Goal: Task Accomplishment & Management: Manage account settings

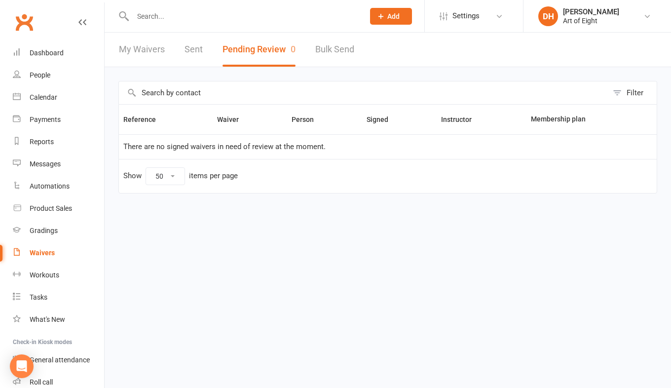
select select "50"
click at [40, 253] on div "Waivers" at bounding box center [42, 253] width 25 height 8
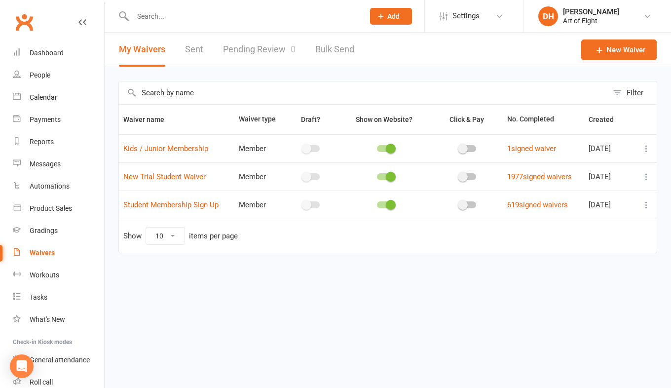
click at [243, 45] on link "Pending Review 0" at bounding box center [259, 50] width 73 height 34
select select "50"
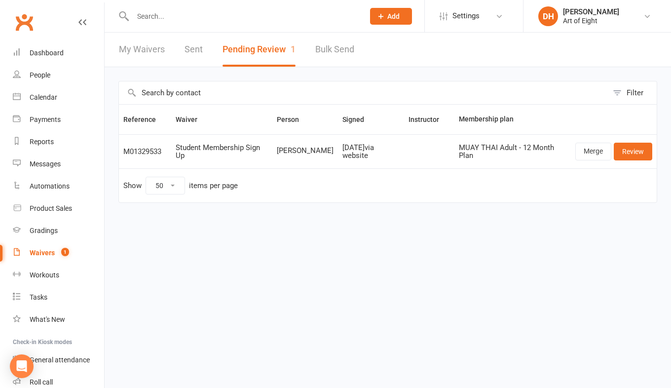
click at [557, 172] on td "Show 10 25 50 100 items per page" at bounding box center [388, 185] width 538 height 34
click at [634, 153] on link "Review" at bounding box center [633, 152] width 38 height 18
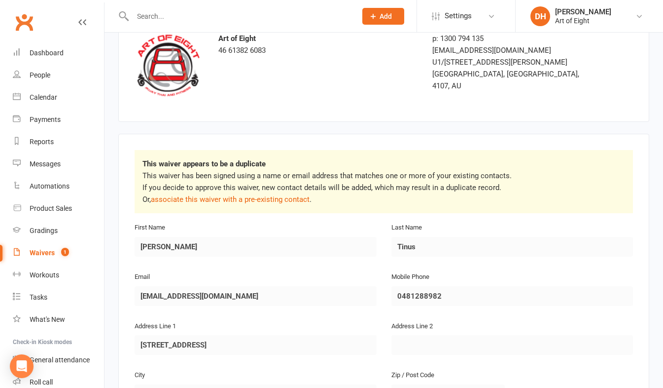
scroll to position [99, 0]
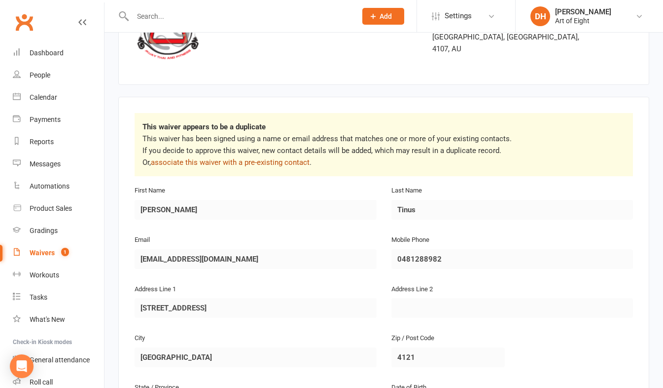
click at [221, 158] on link "associate this waiver with a pre-existing contact" at bounding box center [230, 162] width 159 height 9
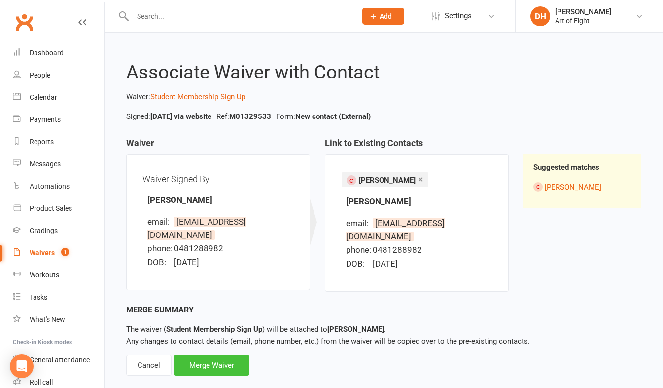
click at [218, 355] on div "Merge Waiver" at bounding box center [211, 365] width 75 height 21
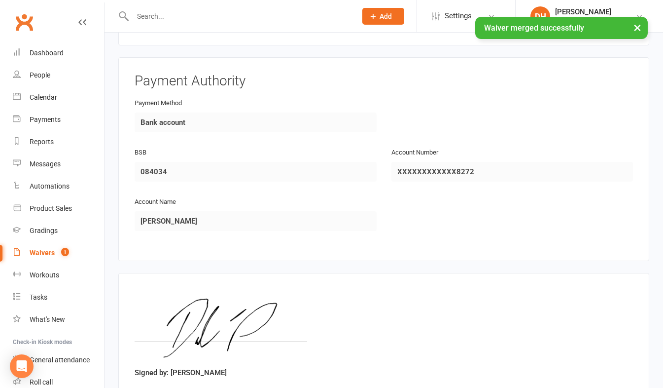
scroll to position [1164, 0]
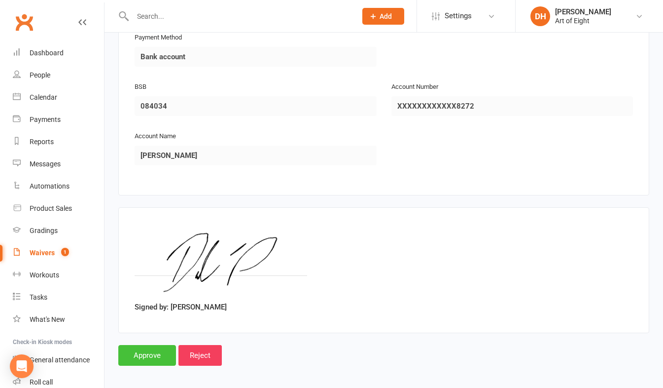
click at [137, 353] on input "Approve" at bounding box center [147, 355] width 58 height 21
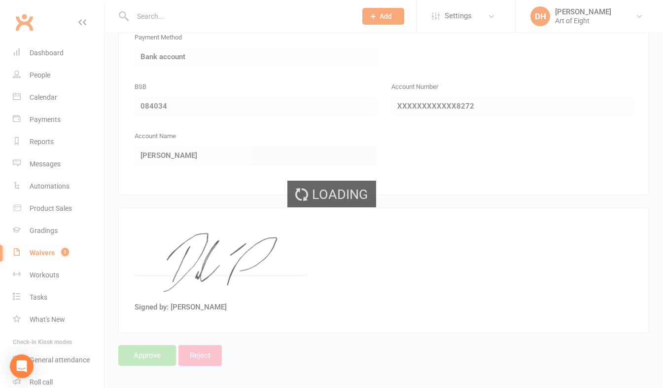
select select "50"
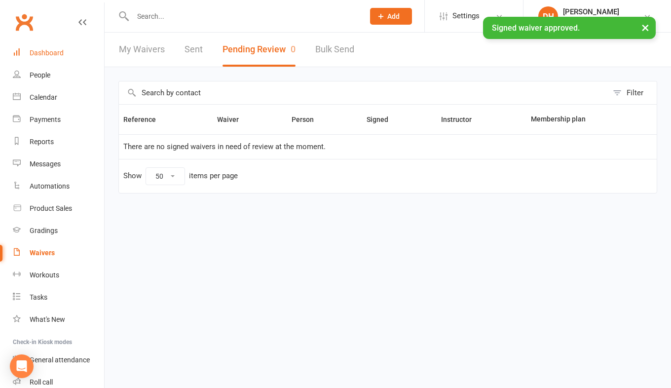
click at [46, 54] on div "Dashboard" at bounding box center [47, 53] width 34 height 8
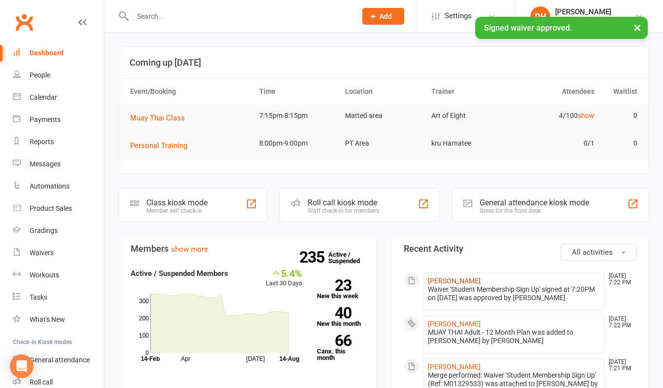
click at [440, 282] on link "[PERSON_NAME]" at bounding box center [454, 281] width 53 height 8
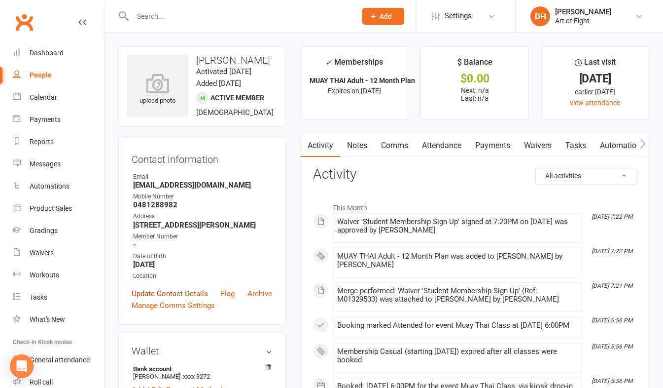
click at [179, 299] on link "Update Contact Details" at bounding box center [170, 294] width 76 height 12
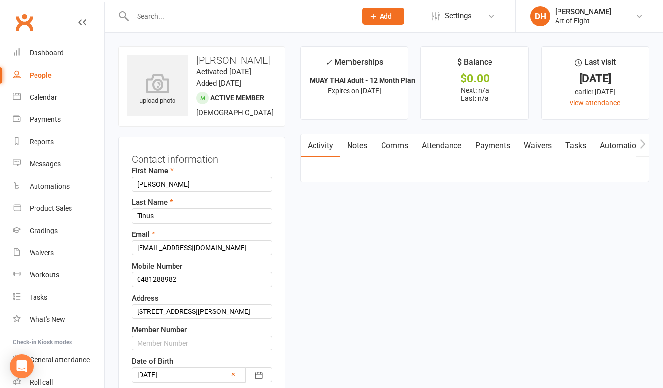
scroll to position [46, 0]
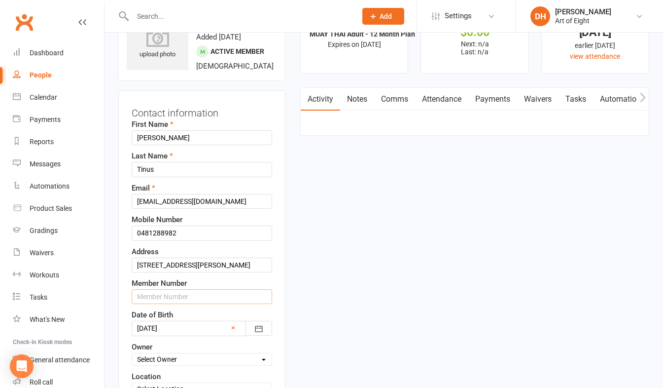
click at [160, 295] on input "text" at bounding box center [202, 296] width 141 height 15
type input "00440"
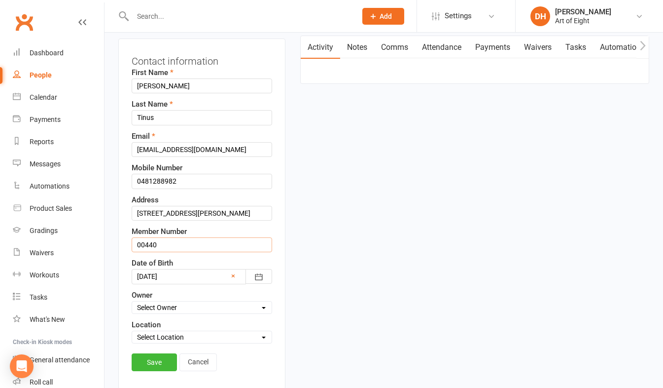
scroll to position [194, 0]
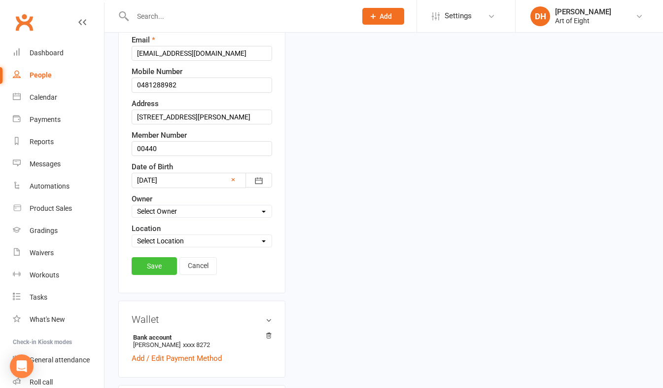
click at [153, 263] on link "Save" at bounding box center [154, 266] width 45 height 18
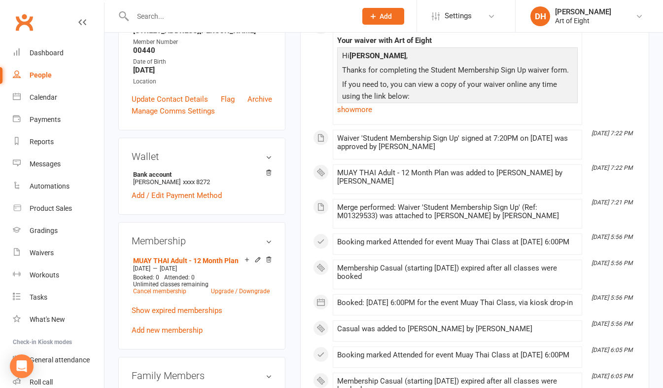
click at [199, 19] on input "text" at bounding box center [240, 16] width 220 height 14
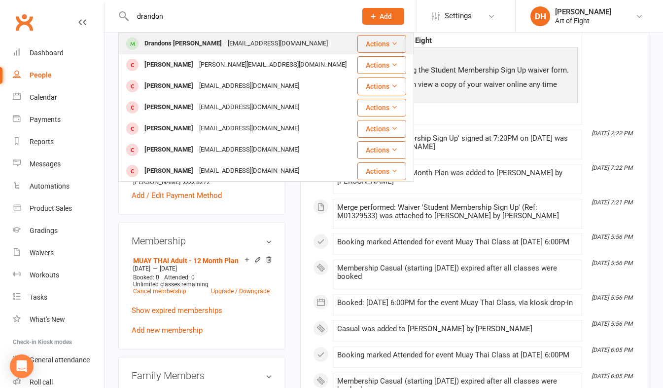
type input "drandon"
click at [180, 48] on div "Drandons [PERSON_NAME]" at bounding box center [183, 44] width 83 height 14
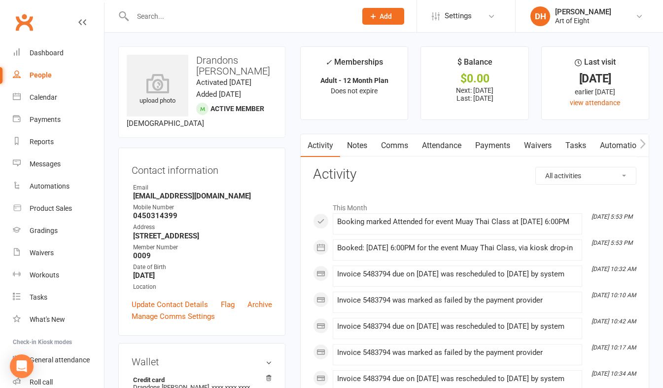
click at [492, 146] on link "Payments" at bounding box center [493, 145] width 49 height 23
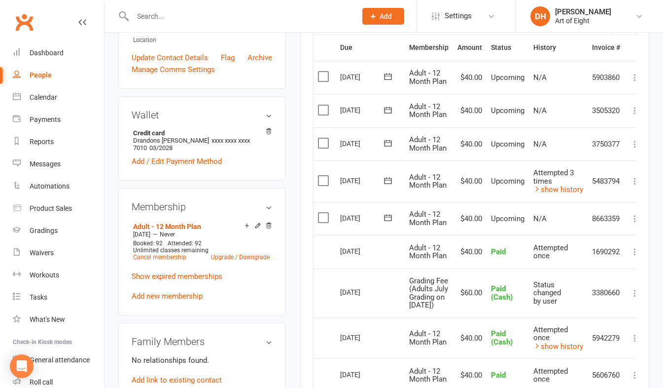
scroll to position [247, 0]
click at [639, 177] on div "Activity Notes Comms Attendance Payments Waivers Tasks Automations Workouts Gra…" at bounding box center [474, 246] width 349 height 718
click at [638, 178] on div "Activity Notes Comms Attendance Payments Waivers Tasks Automations Workouts Gra…" at bounding box center [474, 246] width 349 height 718
click at [637, 180] on div "Activity Notes Comms Attendance Payments Waivers Tasks Automations Workouts Gra…" at bounding box center [474, 246] width 349 height 718
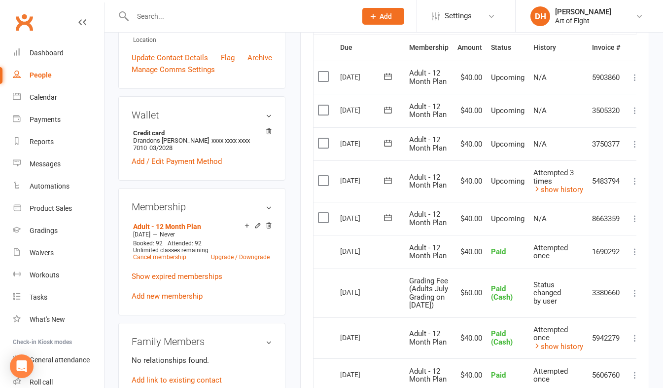
click at [636, 179] on icon at bounding box center [635, 181] width 10 height 10
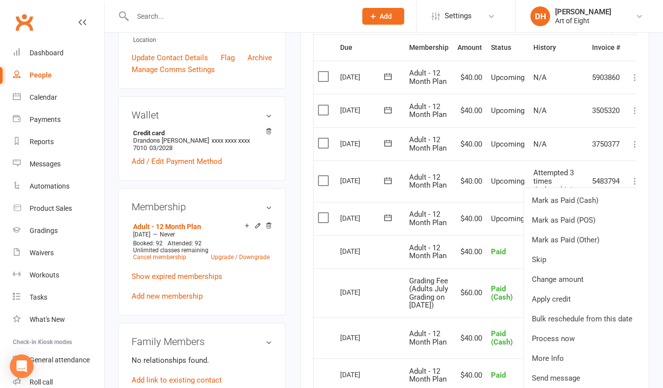
click at [636, 179] on icon at bounding box center [635, 181] width 10 height 10
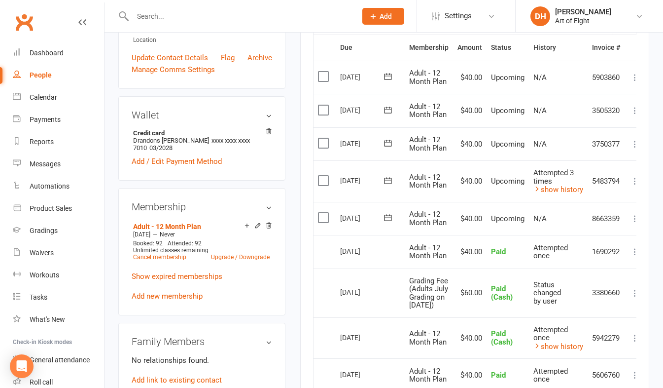
click at [635, 179] on icon at bounding box center [635, 181] width 10 height 10
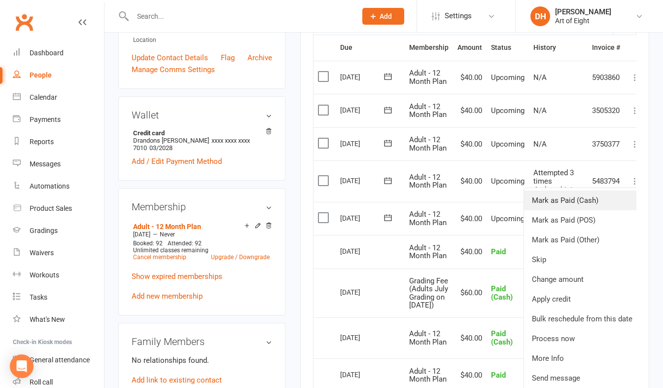
click at [573, 195] on link "Mark as Paid (Cash)" at bounding box center [582, 200] width 116 height 20
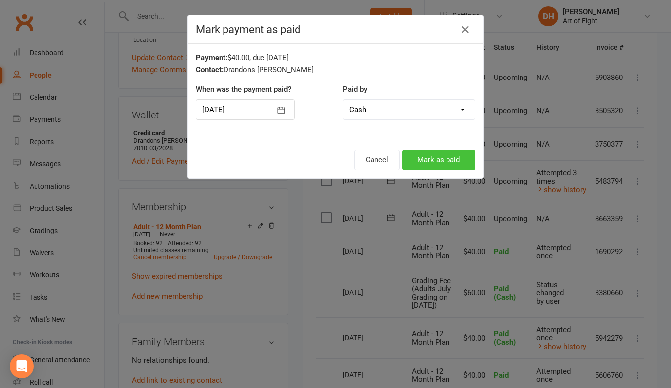
click at [436, 161] on button "Mark as paid" at bounding box center [438, 159] width 73 height 21
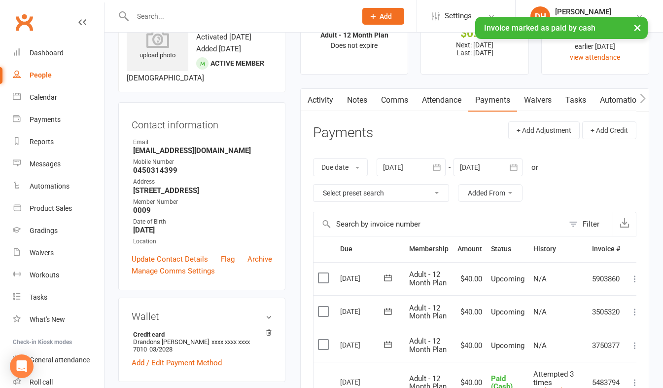
scroll to position [0, 0]
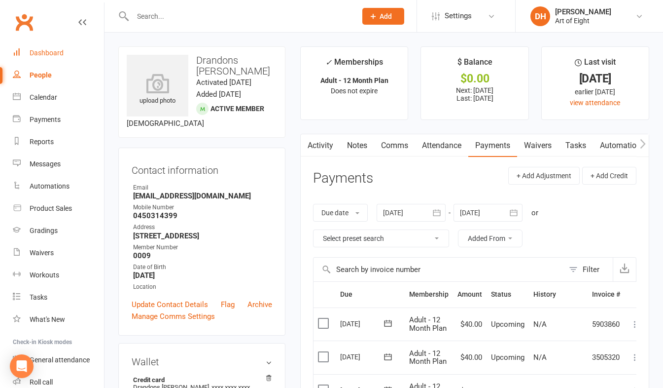
click at [48, 52] on div "Dashboard" at bounding box center [47, 53] width 34 height 8
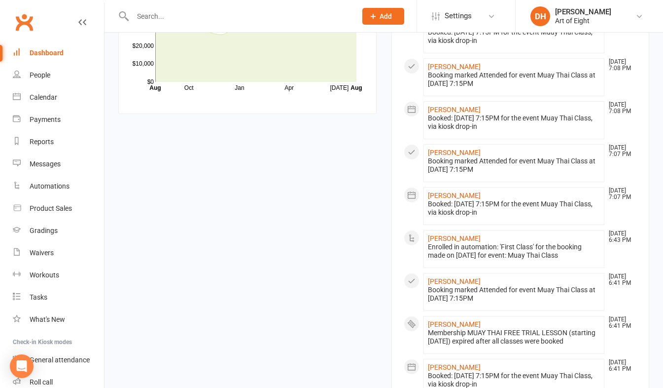
scroll to position [873, 0]
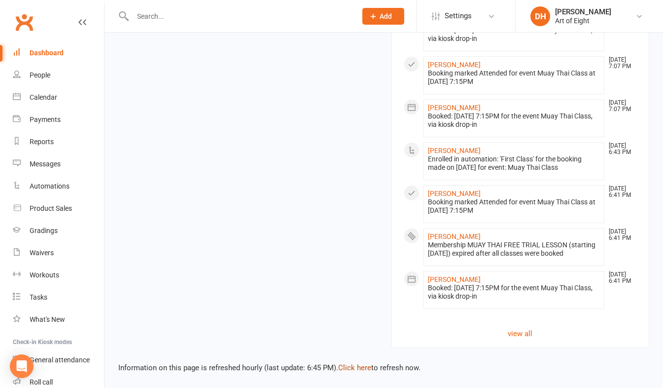
click at [355, 366] on link "Click here" at bounding box center [354, 367] width 33 height 9
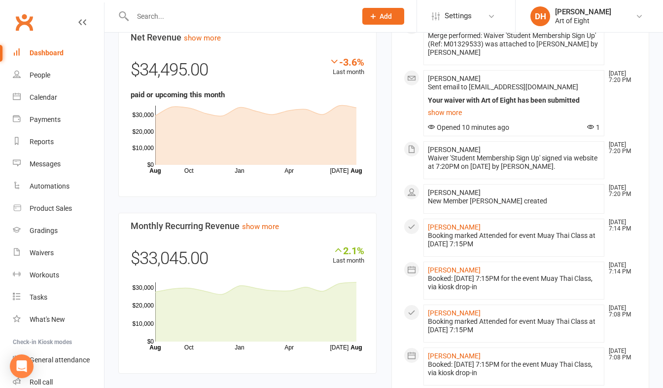
scroll to position [528, 0]
